Goal: Find specific page/section: Find specific page/section

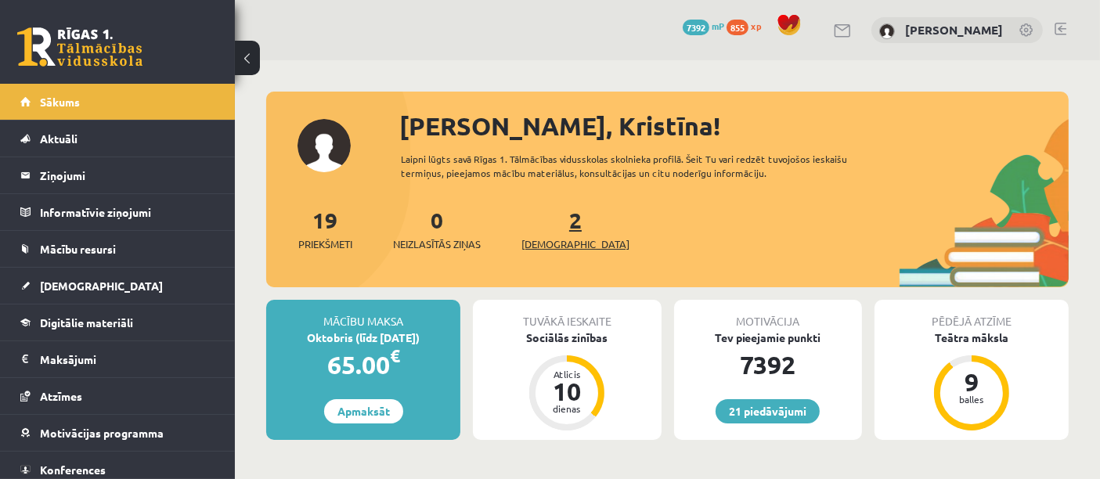
click at [549, 242] on span "[DEMOGRAPHIC_DATA]" at bounding box center [575, 244] width 108 height 16
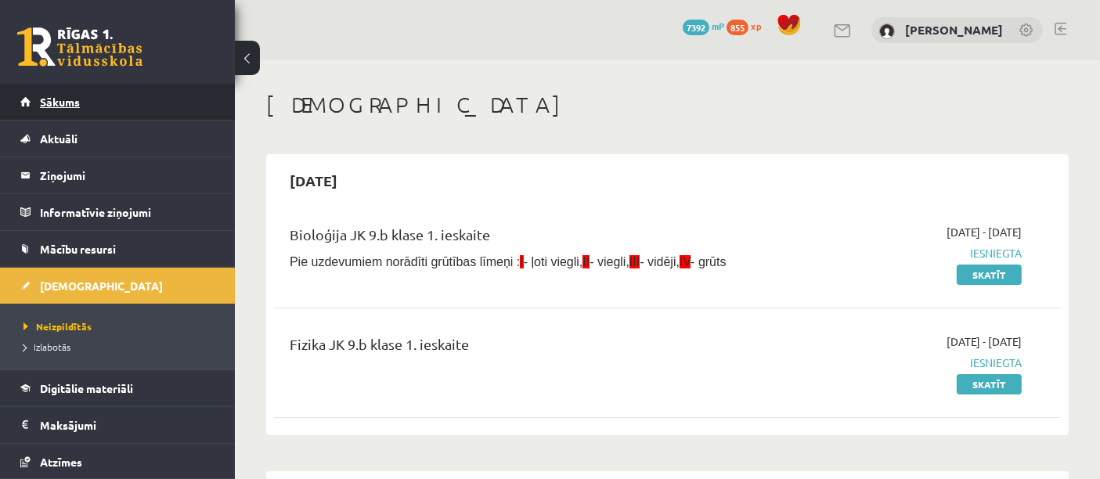
click at [184, 92] on link "Sākums" at bounding box center [117, 102] width 195 height 36
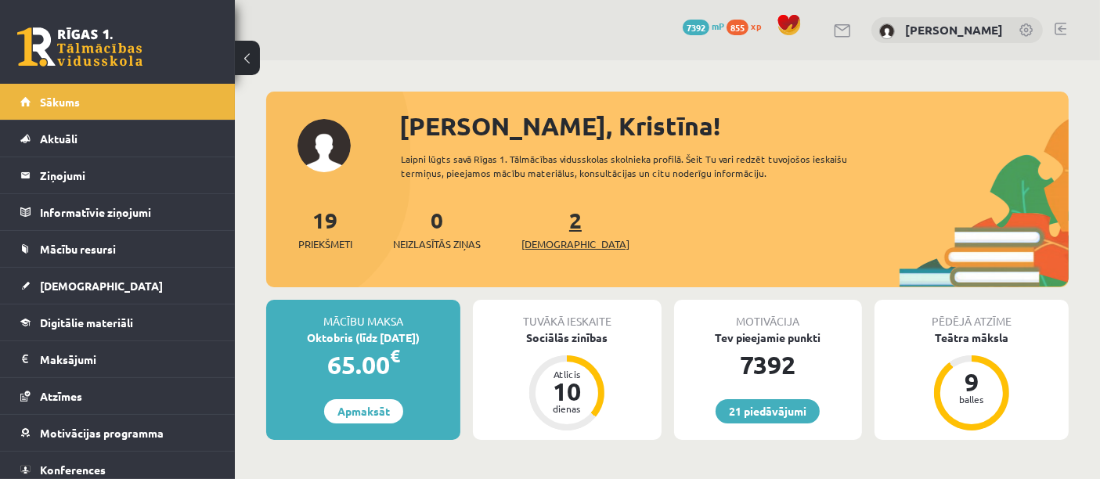
click at [557, 241] on span "[DEMOGRAPHIC_DATA]" at bounding box center [575, 244] width 108 height 16
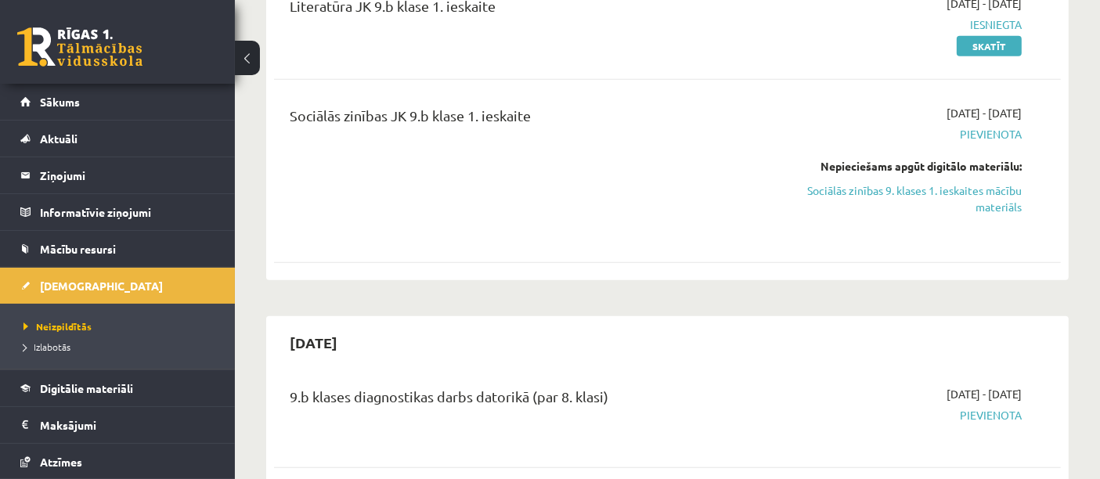
scroll to position [589, 0]
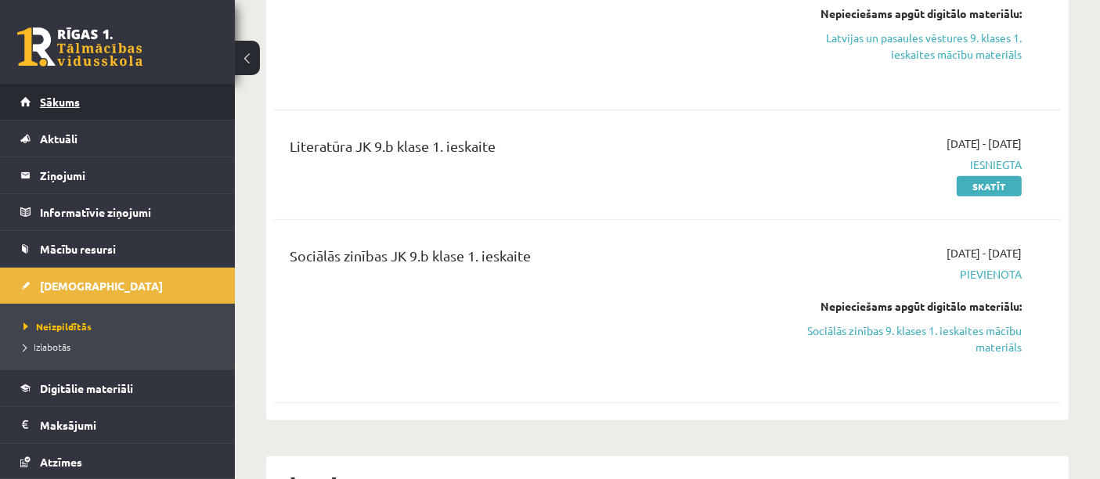
click at [139, 114] on link "Sākums" at bounding box center [117, 102] width 195 height 36
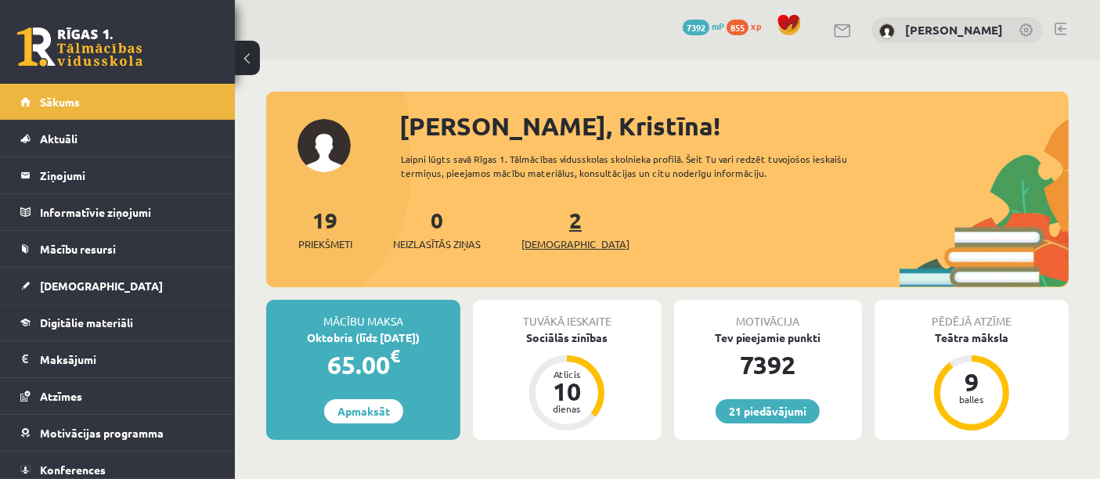
click at [539, 250] on span "[DEMOGRAPHIC_DATA]" at bounding box center [575, 244] width 108 height 16
